Goal: Task Accomplishment & Management: Manage account settings

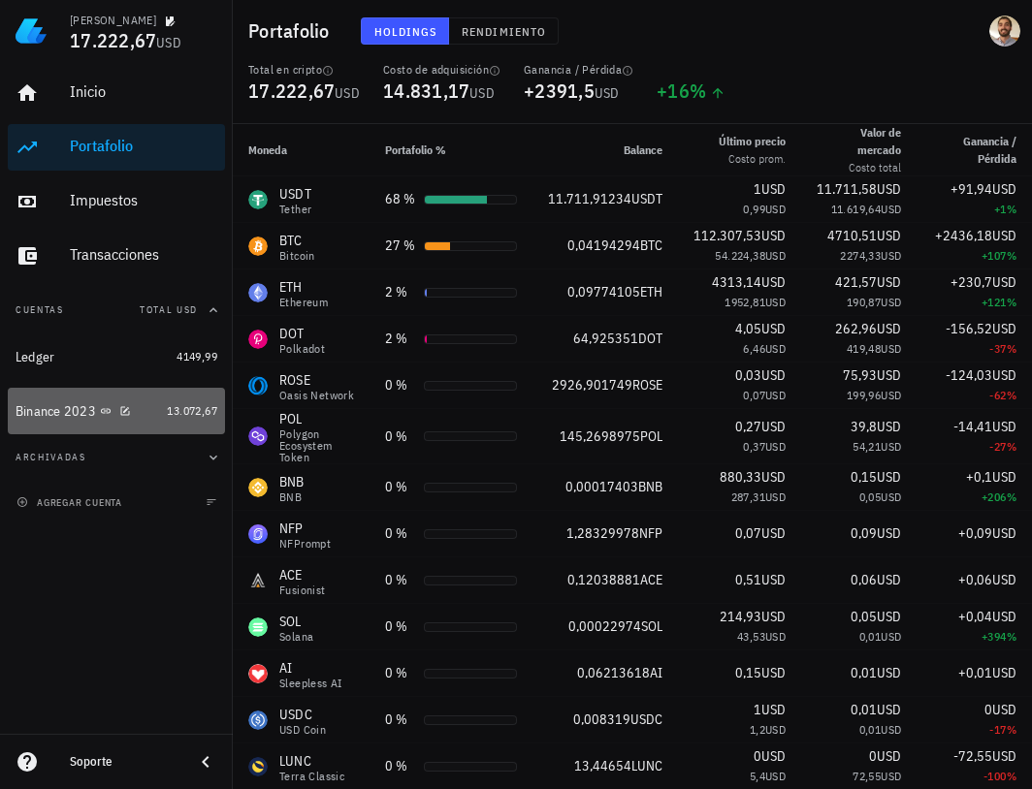
click at [55, 414] on div "Binance 2023" at bounding box center [56, 411] width 80 height 16
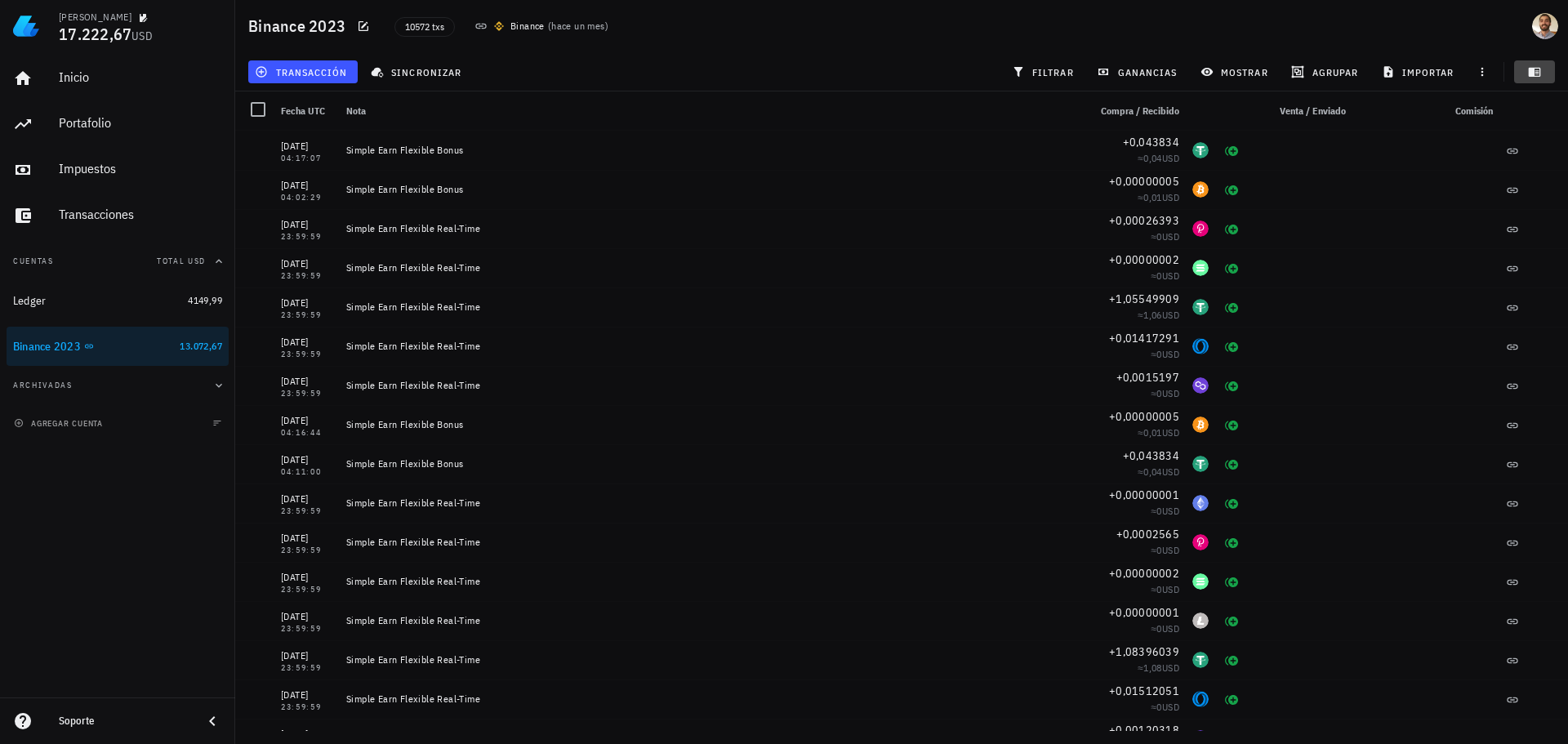
click at [868, 67] on span "button" at bounding box center [1534, 72] width 40 height 13
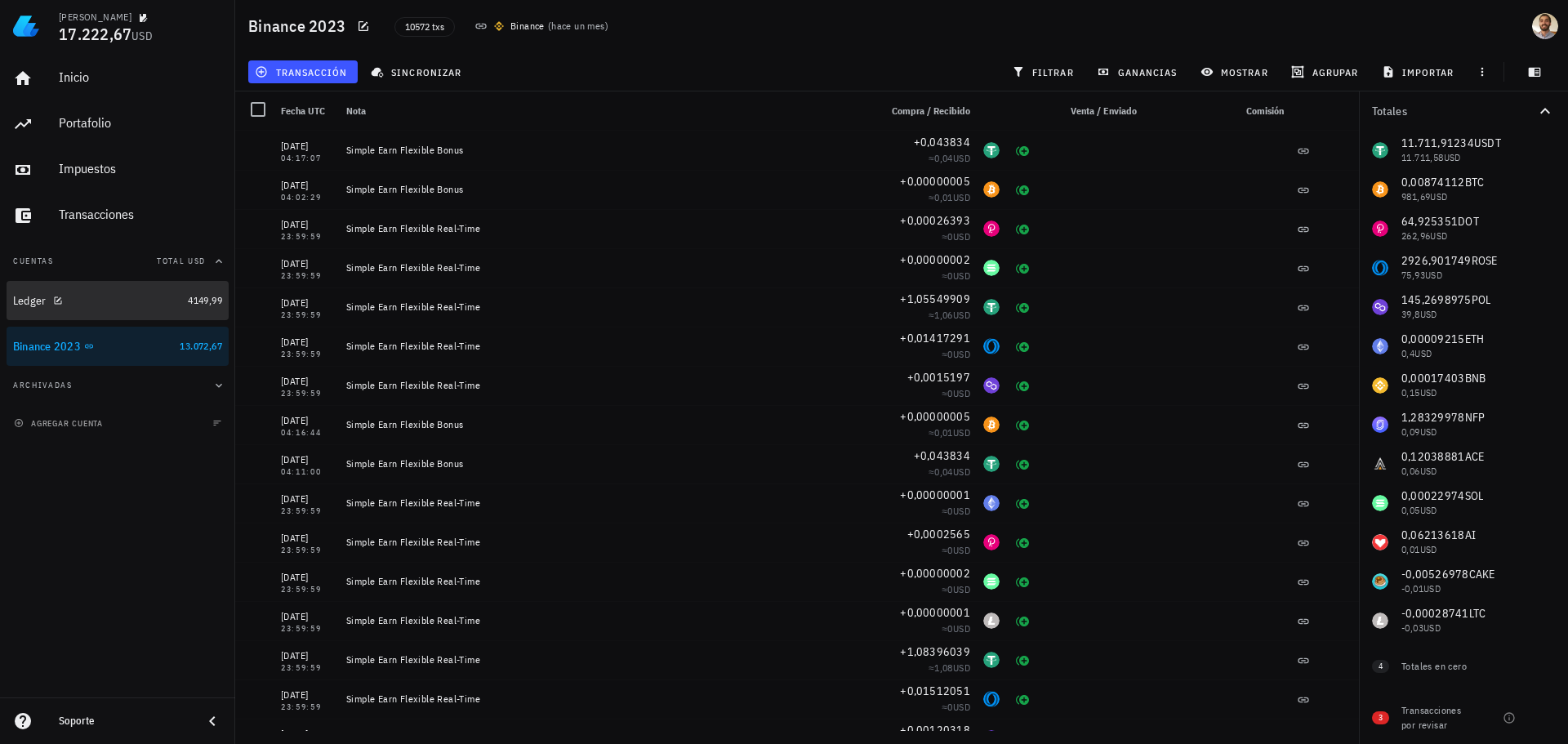
click at [110, 305] on div "Ledger" at bounding box center [98, 301] width 168 height 15
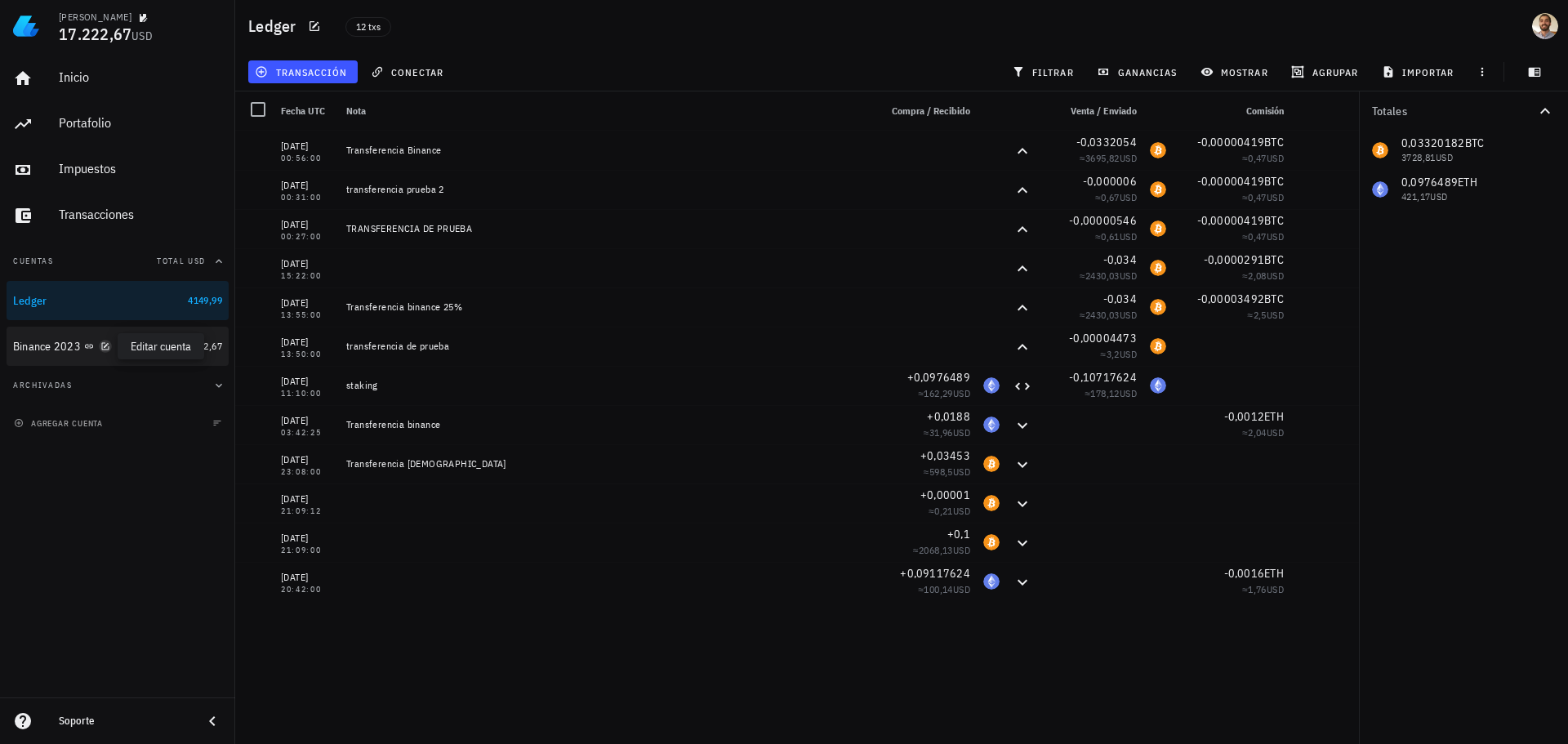
click at [101, 351] on icon "button" at bounding box center [105, 346] width 10 height 10
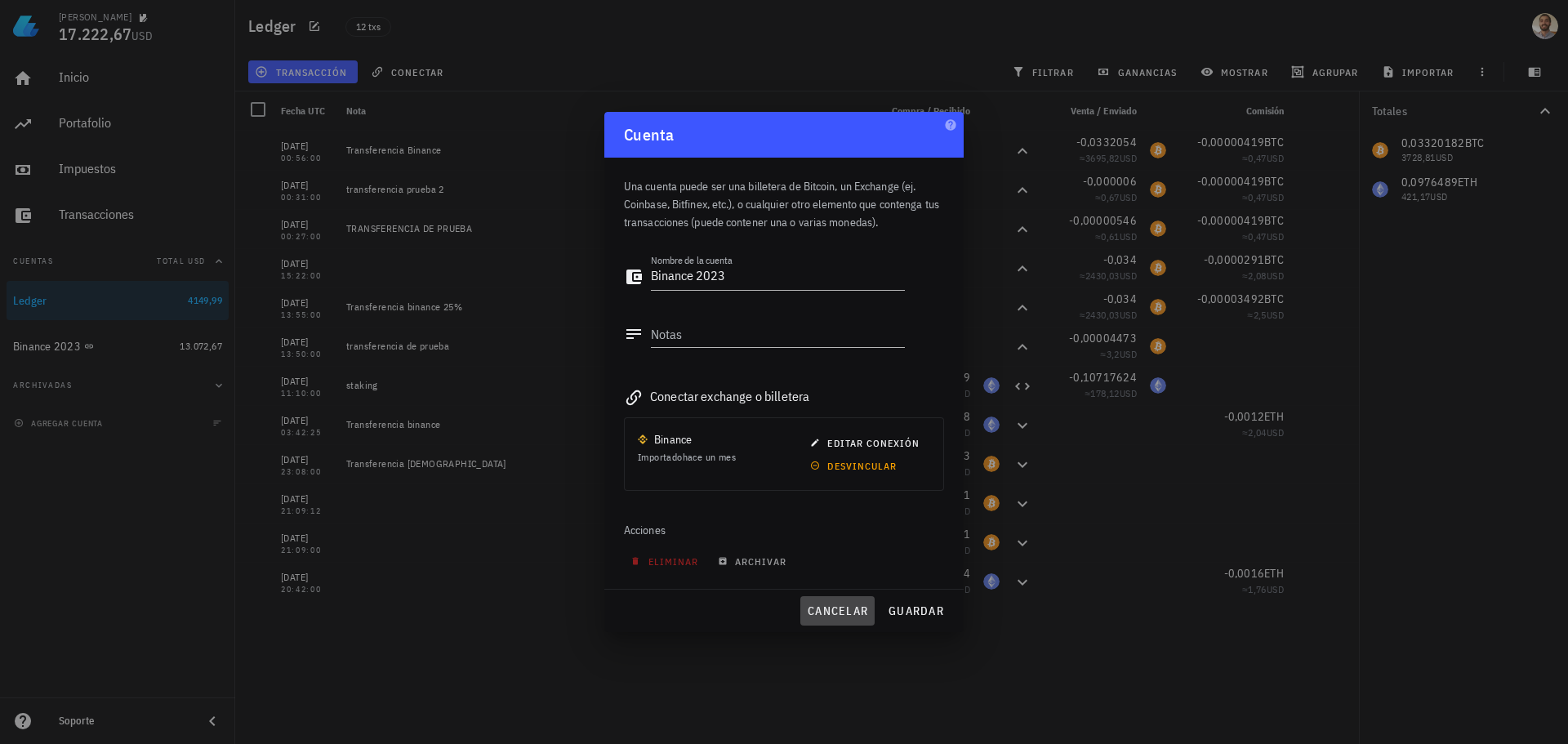
click at [835, 609] on span "cancelar" at bounding box center [837, 611] width 61 height 14
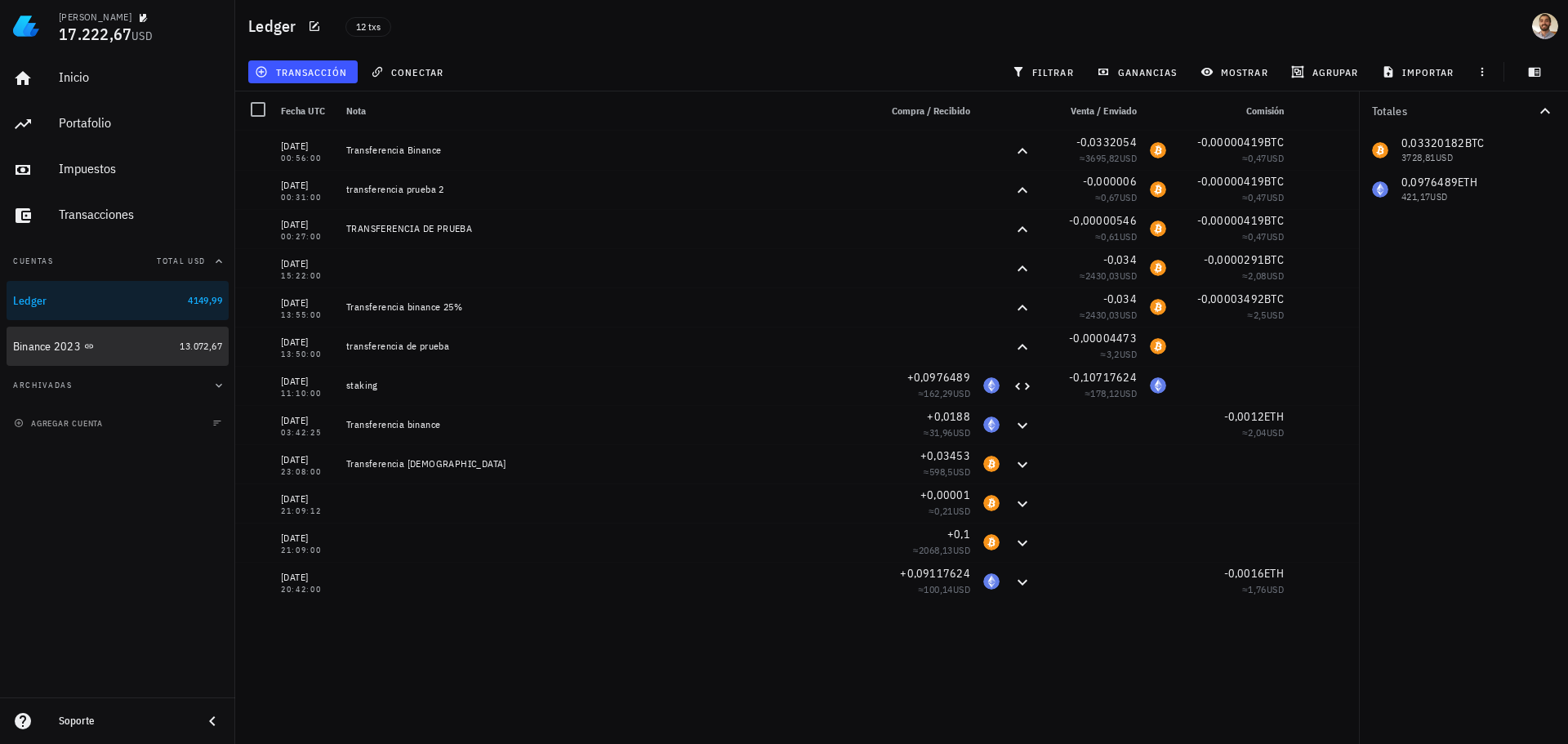
click at [74, 355] on div "Binance 2023" at bounding box center [93, 347] width 160 height 35
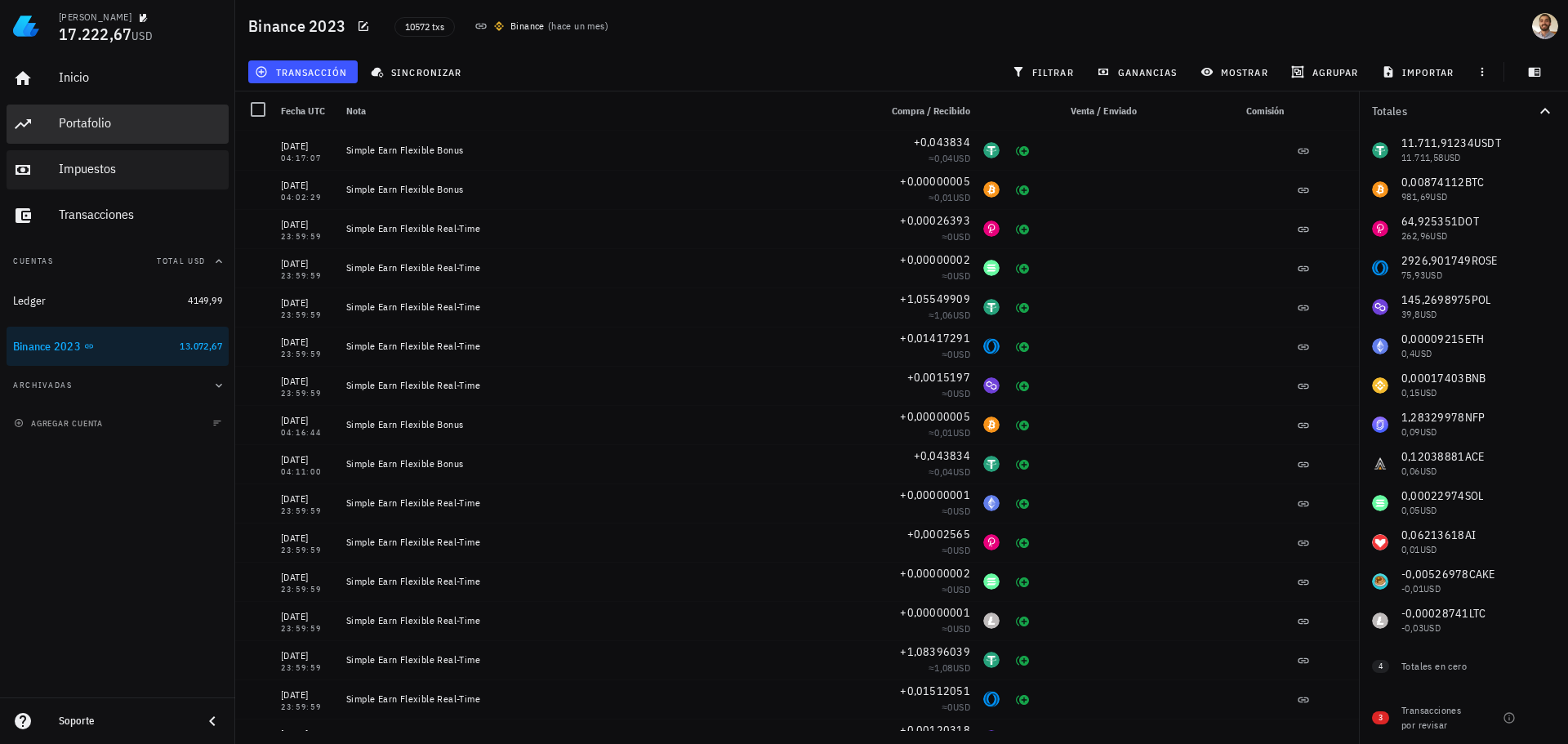
drag, startPoint x: 93, startPoint y: 121, endPoint x: 211, endPoint y: 158, distance: 123.7
click at [94, 121] on div "Portafolio" at bounding box center [141, 123] width 163 height 15
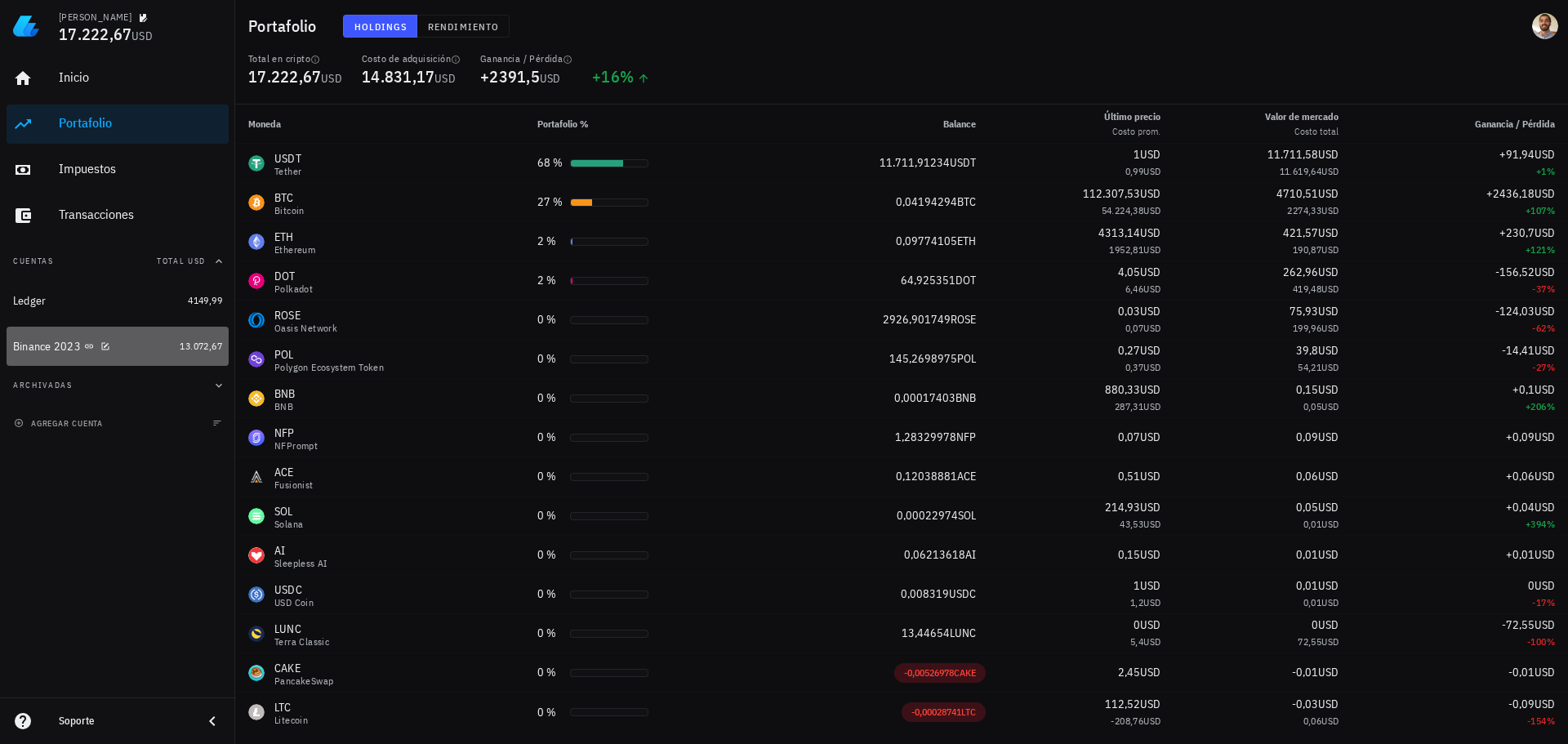
click at [49, 356] on div "Binance 2023" at bounding box center [93, 347] width 160 height 35
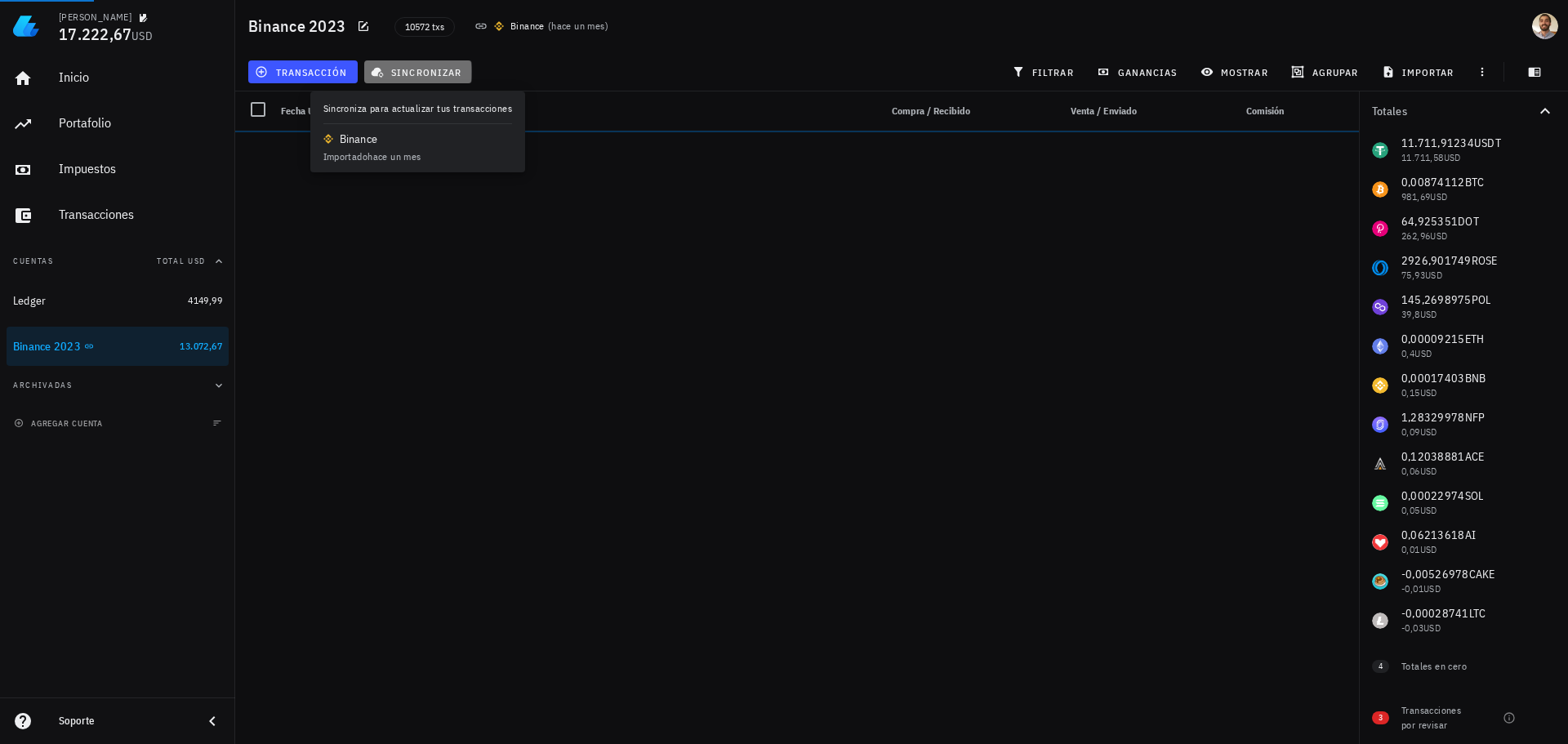
click at [439, 70] on span "sincronizar" at bounding box center [418, 72] width 88 height 13
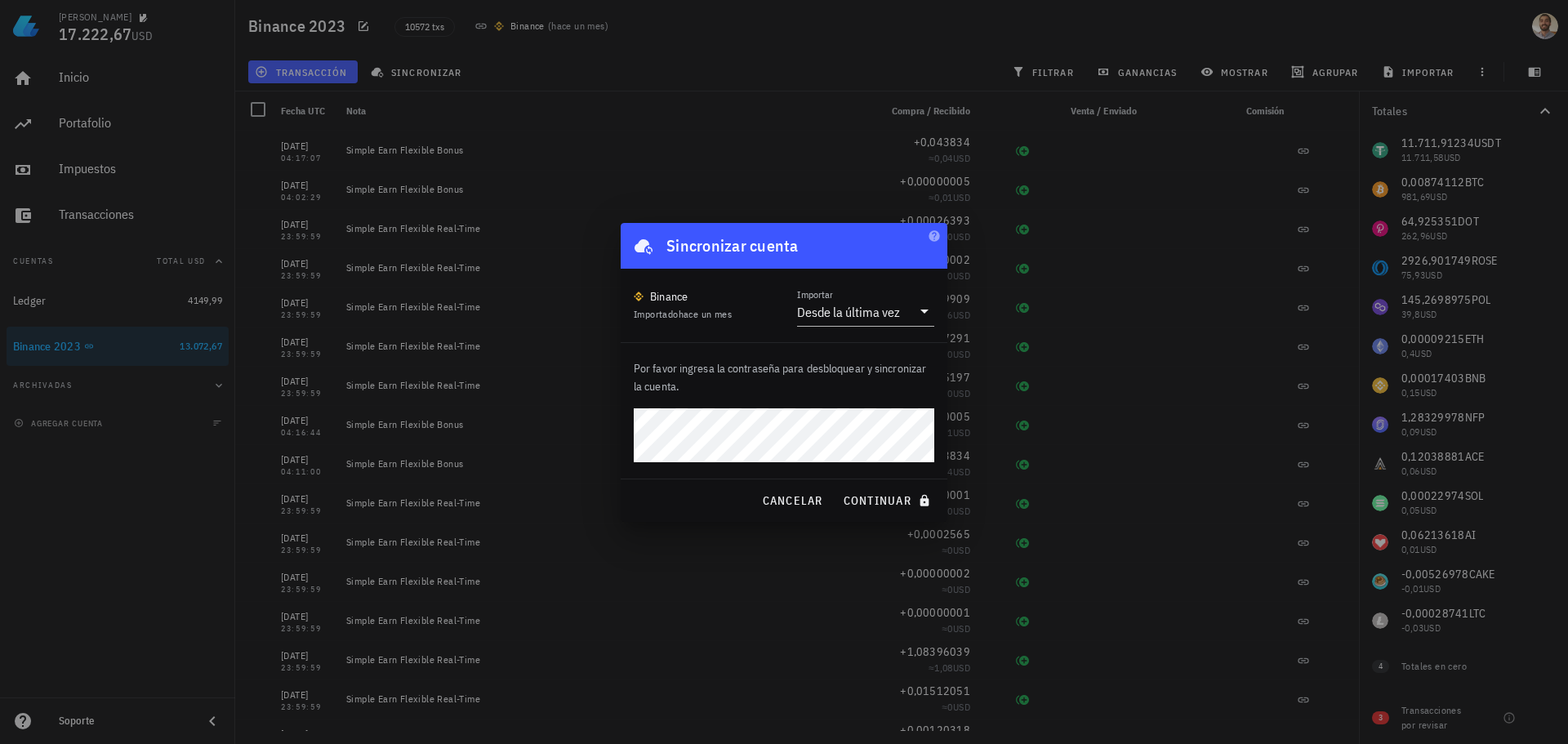
click at [836, 486] on button "continuar" at bounding box center [888, 500] width 104 height 29
